Goal: Transaction & Acquisition: Purchase product/service

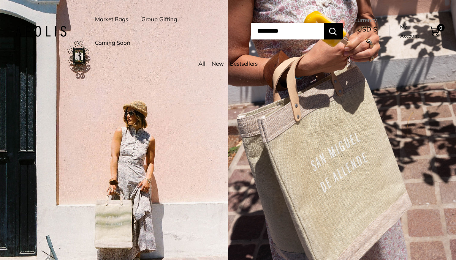
click at [114, 19] on link "Market Bags" at bounding box center [111, 19] width 33 height 11
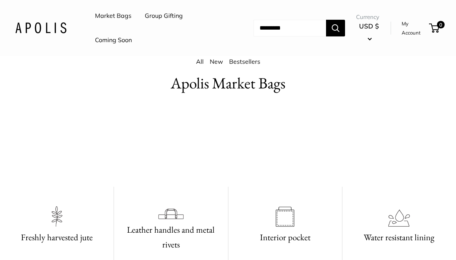
scroll to position [346, 0]
click at [120, 18] on link "Market Bags" at bounding box center [113, 15] width 36 height 11
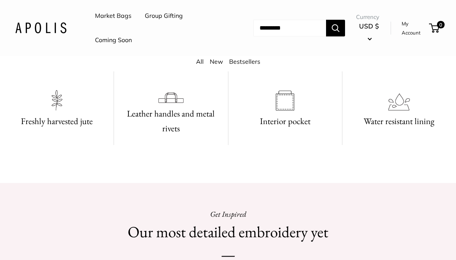
scroll to position [477, 0]
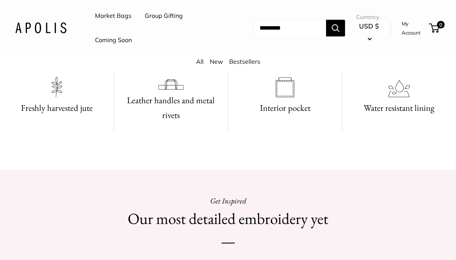
click at [209, 41] on video at bounding box center [228, 12] width 114 height 57
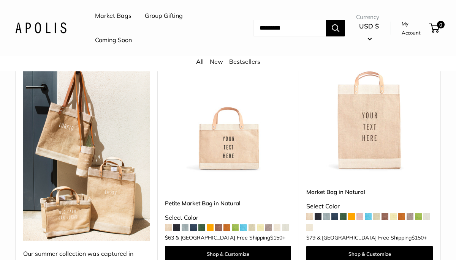
scroll to position [132, 0]
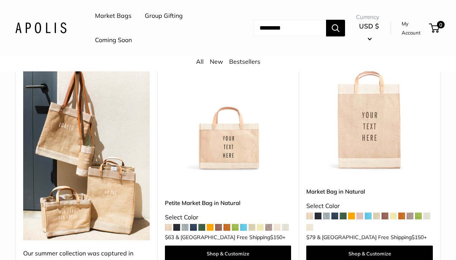
click at [0, 0] on img at bounding box center [0, 0] width 0 height 0
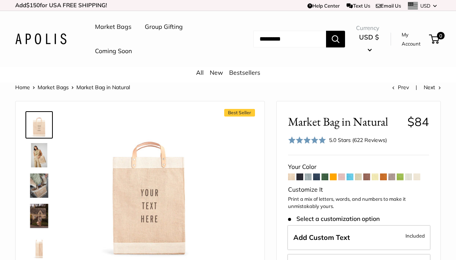
click at [334, 178] on span at bounding box center [333, 177] width 7 height 7
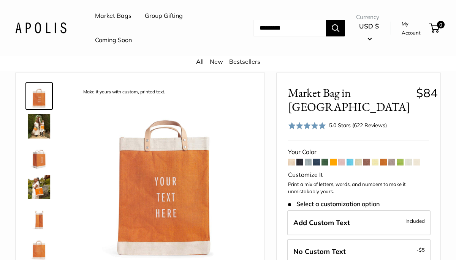
scroll to position [30, 0]
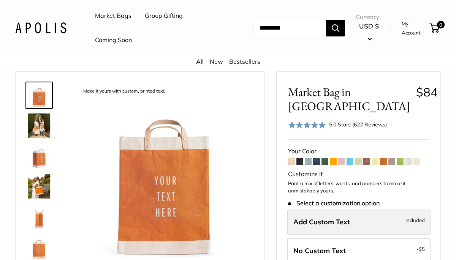
click at [380, 210] on label "Add Custom Text Included" at bounding box center [358, 222] width 143 height 25
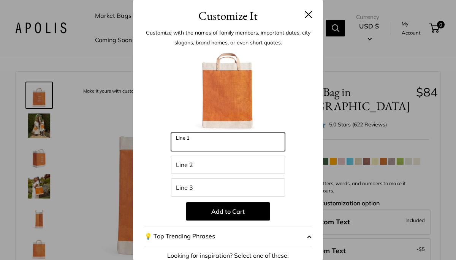
click at [225, 144] on input "Line 1" at bounding box center [228, 142] width 114 height 18
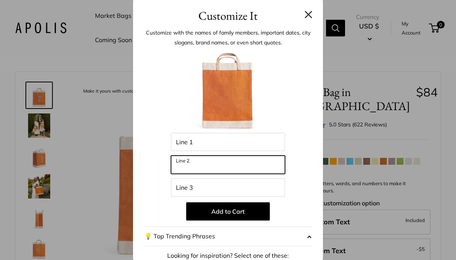
click at [198, 165] on input "Line 2" at bounding box center [228, 165] width 114 height 18
type input "**********"
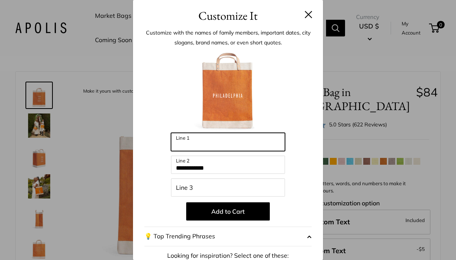
click at [193, 141] on input "Line 1" at bounding box center [228, 142] width 114 height 18
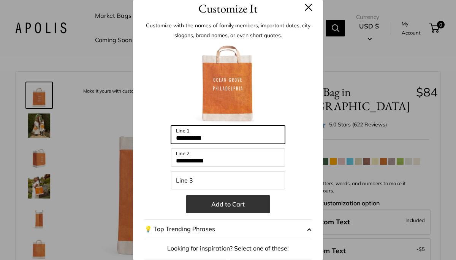
type input "**********"
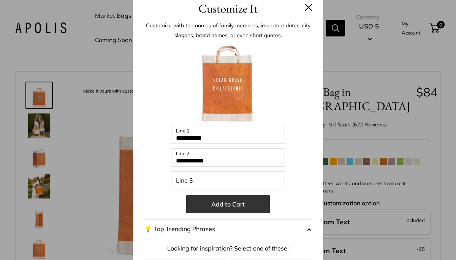
click at [222, 206] on button "Add to Cart" at bounding box center [228, 204] width 84 height 18
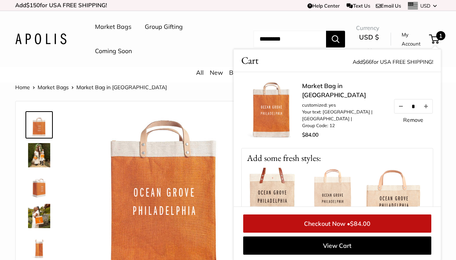
scroll to position [0, 0]
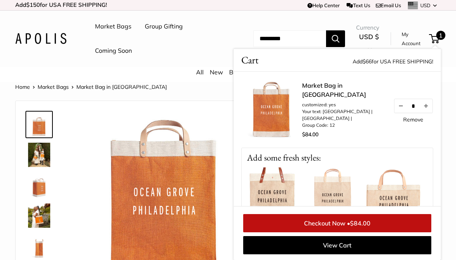
click at [112, 27] on link "Market Bags" at bounding box center [113, 26] width 36 height 11
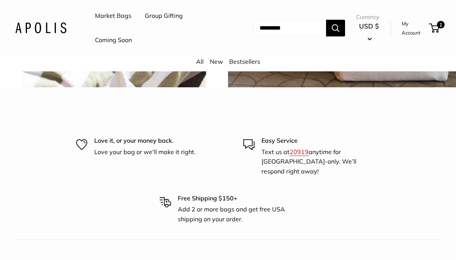
scroll to position [1708, 0]
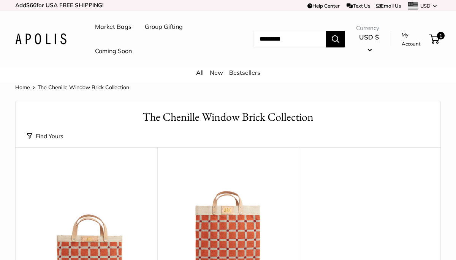
click at [117, 27] on link "Market Bags" at bounding box center [113, 26] width 36 height 11
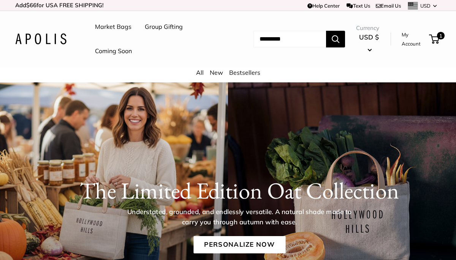
click at [119, 51] on link "Coming Soon" at bounding box center [113, 51] width 37 height 11
click at [112, 26] on link "Market Bags" at bounding box center [113, 26] width 36 height 11
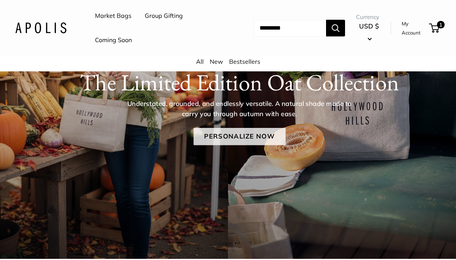
scroll to position [107, 0]
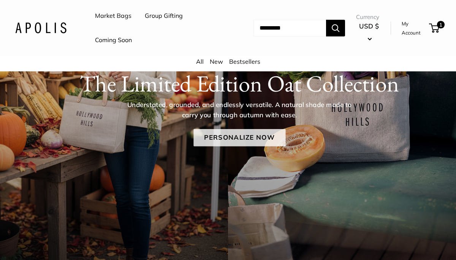
click at [241, 143] on link "Personalize Now" at bounding box center [239, 137] width 92 height 17
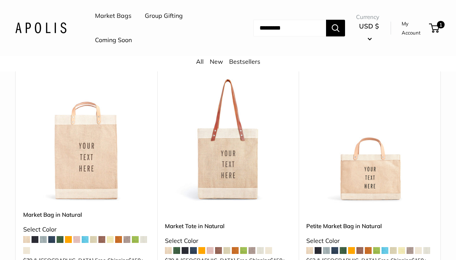
scroll to position [105, 0]
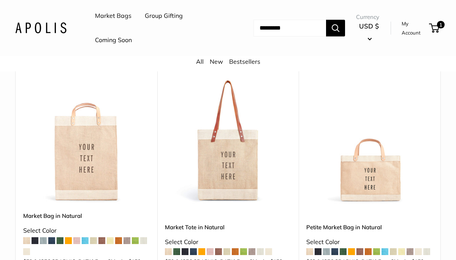
click at [201, 254] on span at bounding box center [201, 252] width 7 height 7
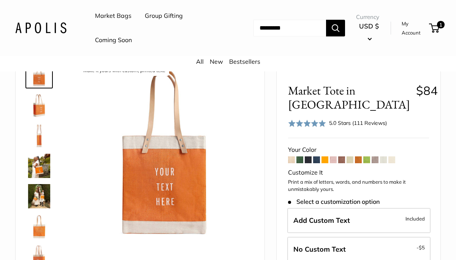
scroll to position [52, 0]
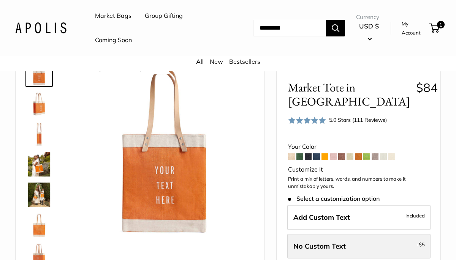
click at [350, 234] on label "No Custom Text - $5" at bounding box center [358, 246] width 143 height 25
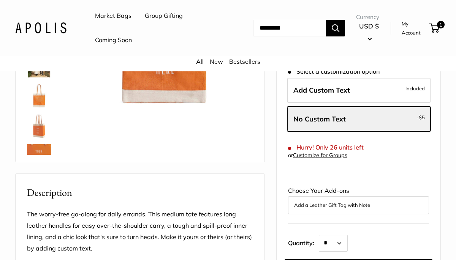
scroll to position [185, 0]
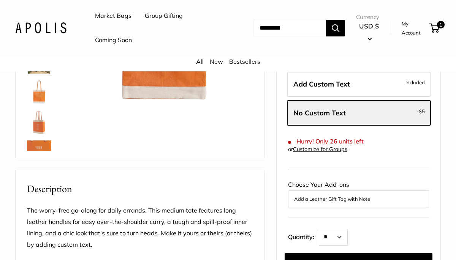
click at [312, 195] on button "Add a Leather Gift Tag with Note" at bounding box center [358, 199] width 129 height 9
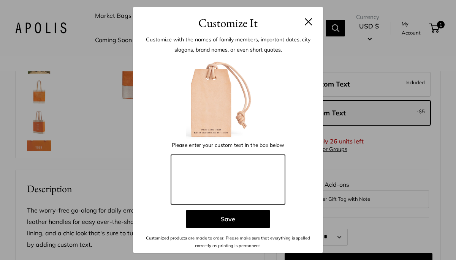
click at [207, 167] on textarea at bounding box center [228, 179] width 114 height 49
type textarea "****"
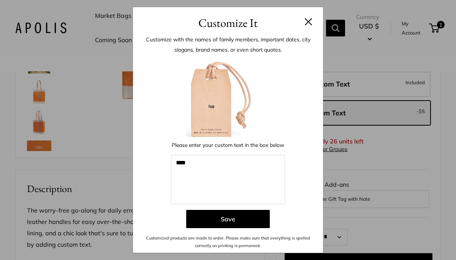
click at [80, 93] on div "Customize It Customize with the names of family members, important dates, city …" at bounding box center [228, 130] width 456 height 260
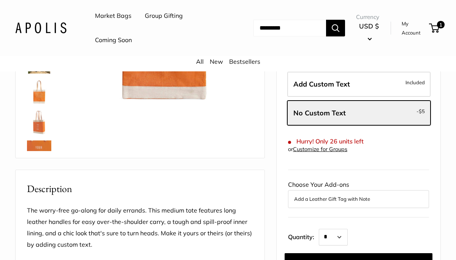
click at [105, 16] on link "Market Bags" at bounding box center [113, 15] width 36 height 11
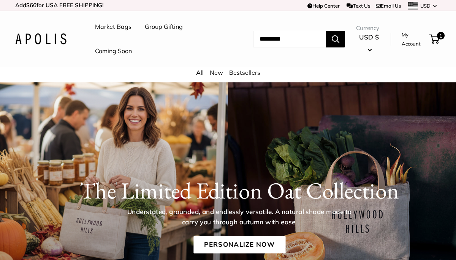
click at [107, 24] on link "Market Bags" at bounding box center [113, 26] width 36 height 11
click at [201, 74] on link "All" at bounding box center [200, 73] width 8 height 8
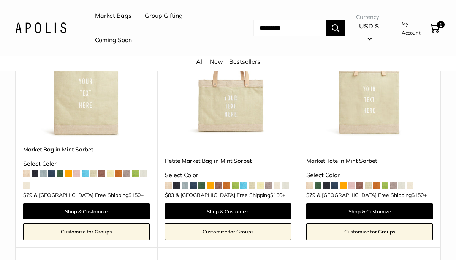
scroll to position [676, 0]
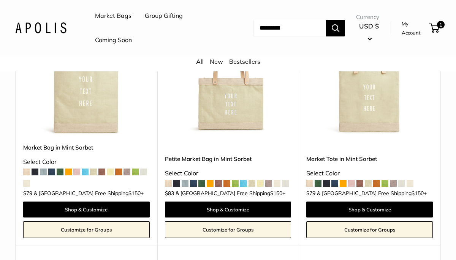
click at [70, 171] on span at bounding box center [68, 172] width 7 height 7
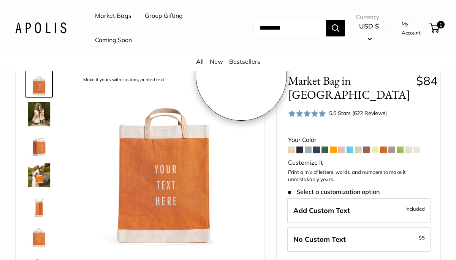
scroll to position [46, 0]
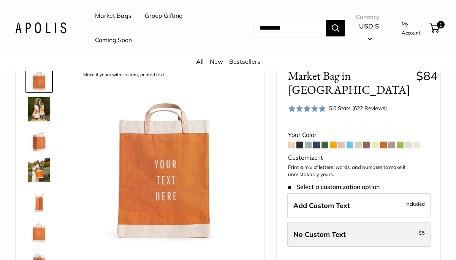
click at [375, 222] on label "No Custom Text - $5" at bounding box center [358, 234] width 143 height 25
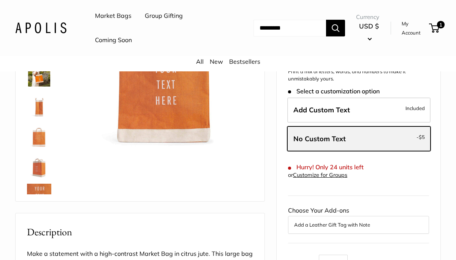
scroll to position [158, 0]
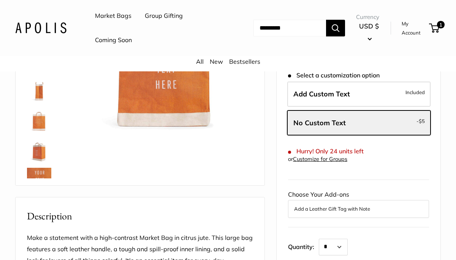
click at [335, 205] on button "Add a Leather Gift Tag with Note" at bounding box center [358, 209] width 129 height 9
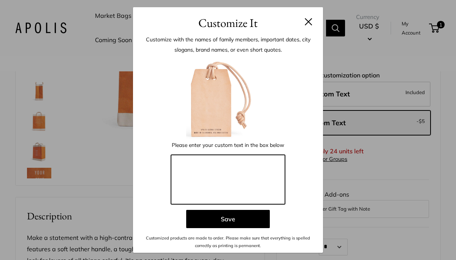
click at [200, 164] on textarea at bounding box center [228, 179] width 114 height 49
click at [196, 163] on textarea "**********" at bounding box center [228, 179] width 114 height 49
click at [235, 162] on textarea "**********" at bounding box center [228, 179] width 114 height 49
click at [176, 163] on textarea "**********" at bounding box center [228, 179] width 114 height 49
click at [241, 176] on textarea "**********" at bounding box center [228, 179] width 114 height 49
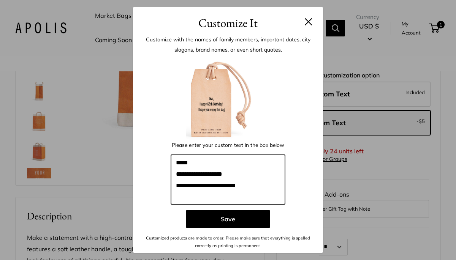
click at [221, 186] on textarea "**********" at bounding box center [228, 179] width 114 height 49
click at [247, 186] on textarea "**********" at bounding box center [228, 179] width 114 height 49
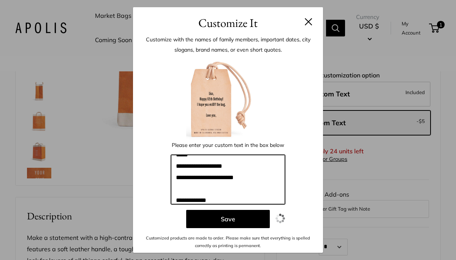
scroll to position [19, 0]
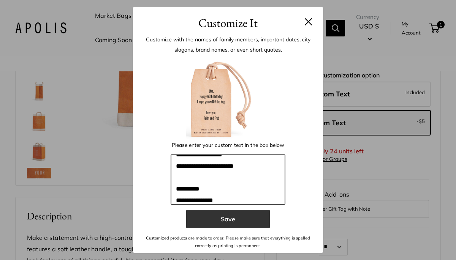
type textarea "**********"
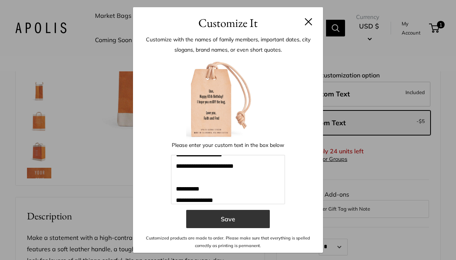
click at [231, 221] on button "Save" at bounding box center [228, 219] width 84 height 18
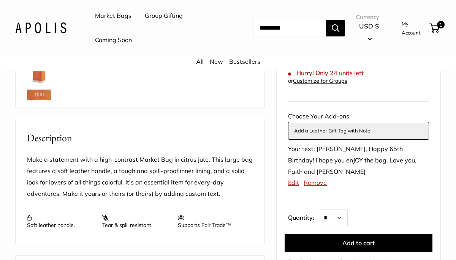
scroll to position [237, 0]
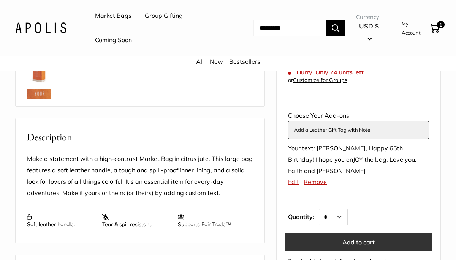
click at [301, 233] on button "Add to cart" at bounding box center [359, 242] width 148 height 18
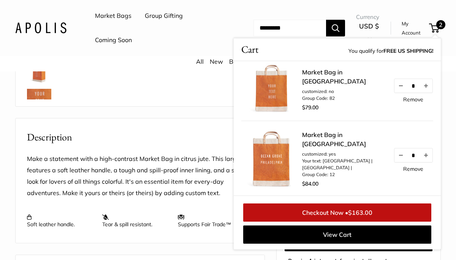
scroll to position [18, 0]
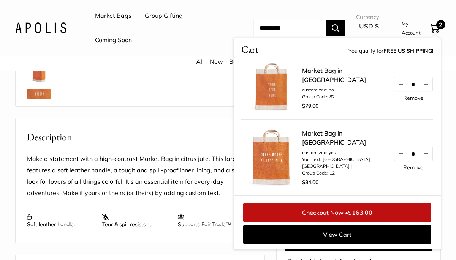
click at [410, 170] on link "Remove" at bounding box center [413, 167] width 20 height 5
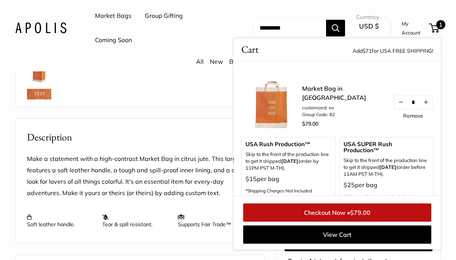
click at [306, 213] on link "Checkout Now • $79.00" at bounding box center [337, 213] width 188 height 18
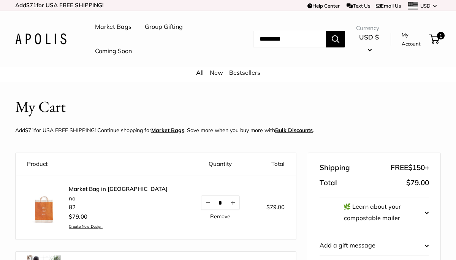
click at [407, 33] on link "My Account" at bounding box center [414, 39] width 25 height 19
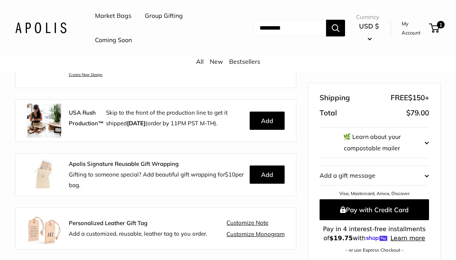
scroll to position [154, 0]
